Goal: Task Accomplishment & Management: Manage account settings

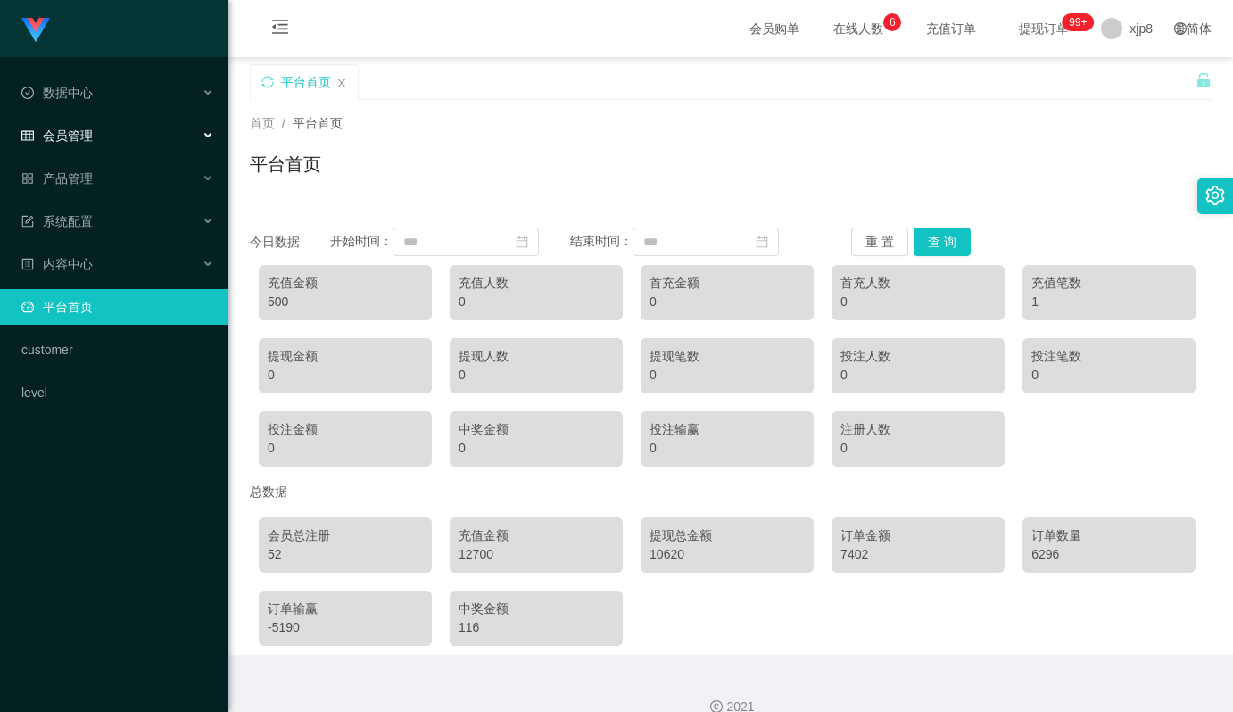
click at [88, 138] on span "会员管理" at bounding box center [56, 136] width 71 height 14
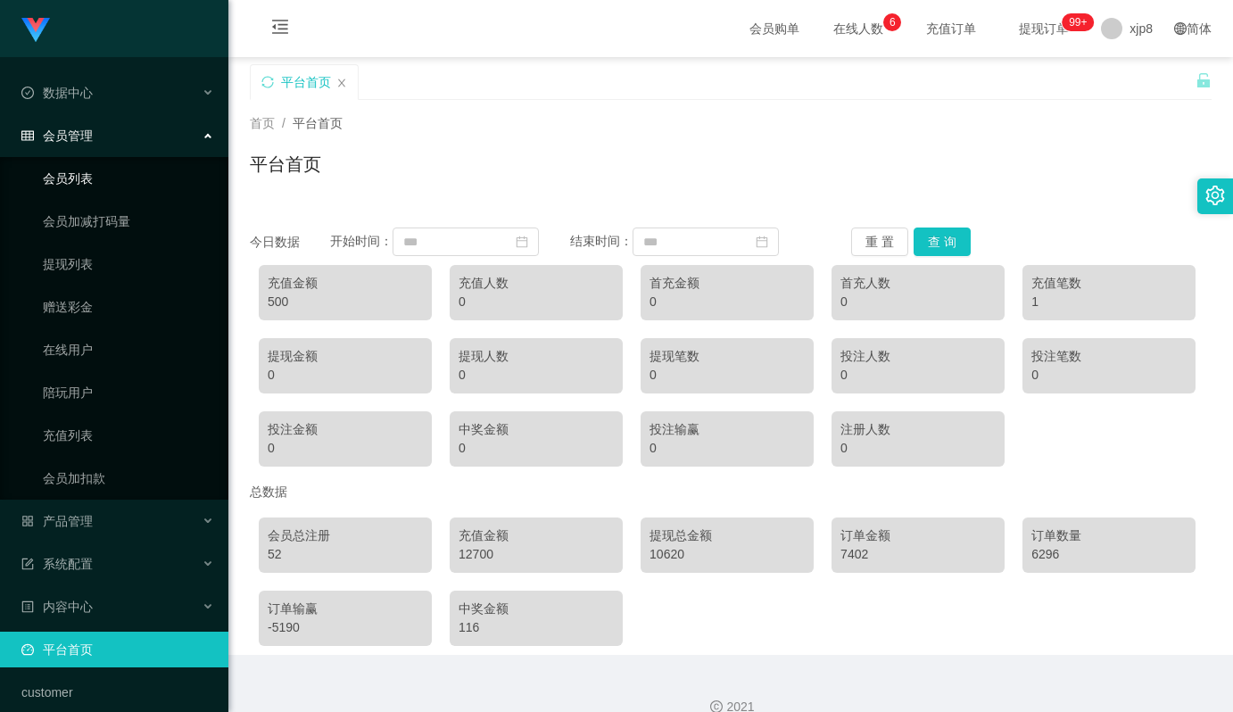
click at [79, 181] on link "会员列表" at bounding box center [128, 179] width 171 height 36
